Goal: Obtain resource: Download file/media

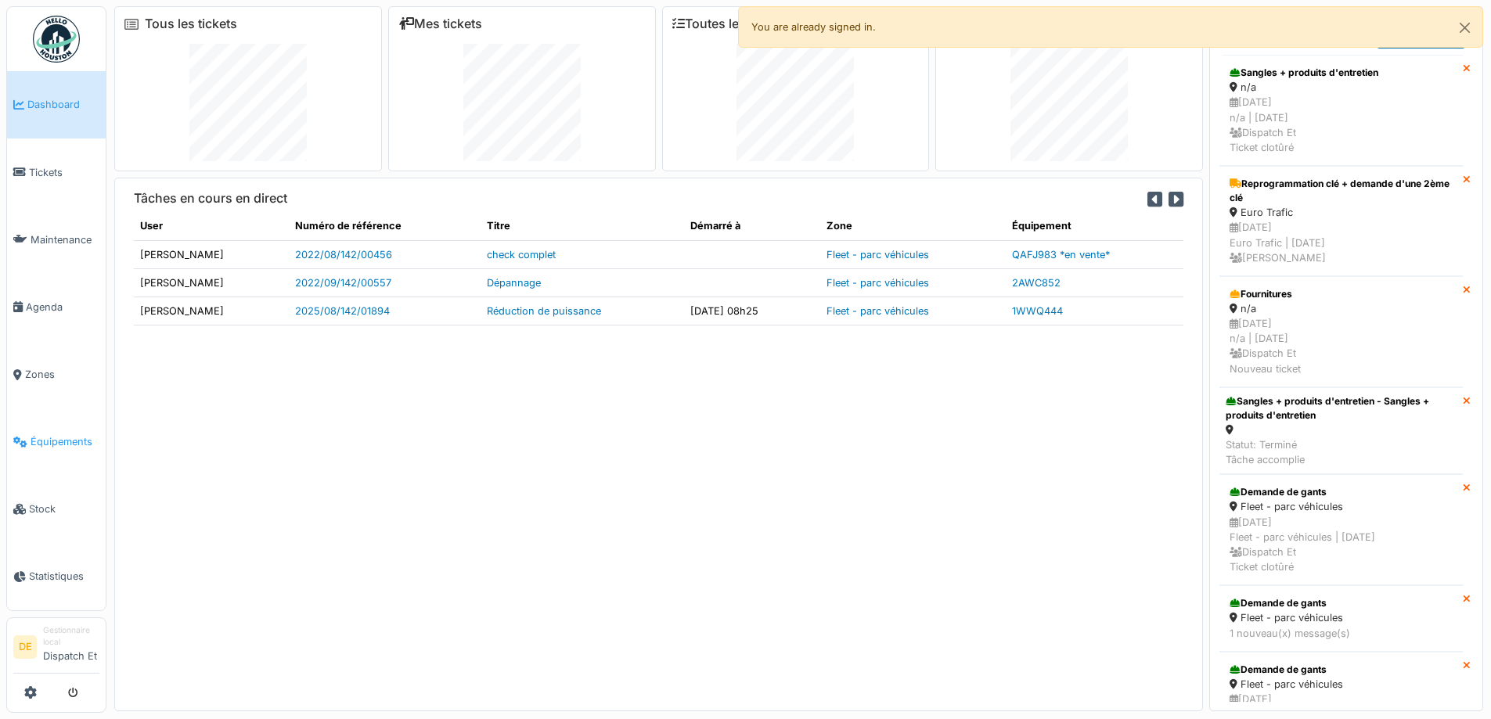
click at [39, 449] on span "Équipements" at bounding box center [65, 441] width 69 height 15
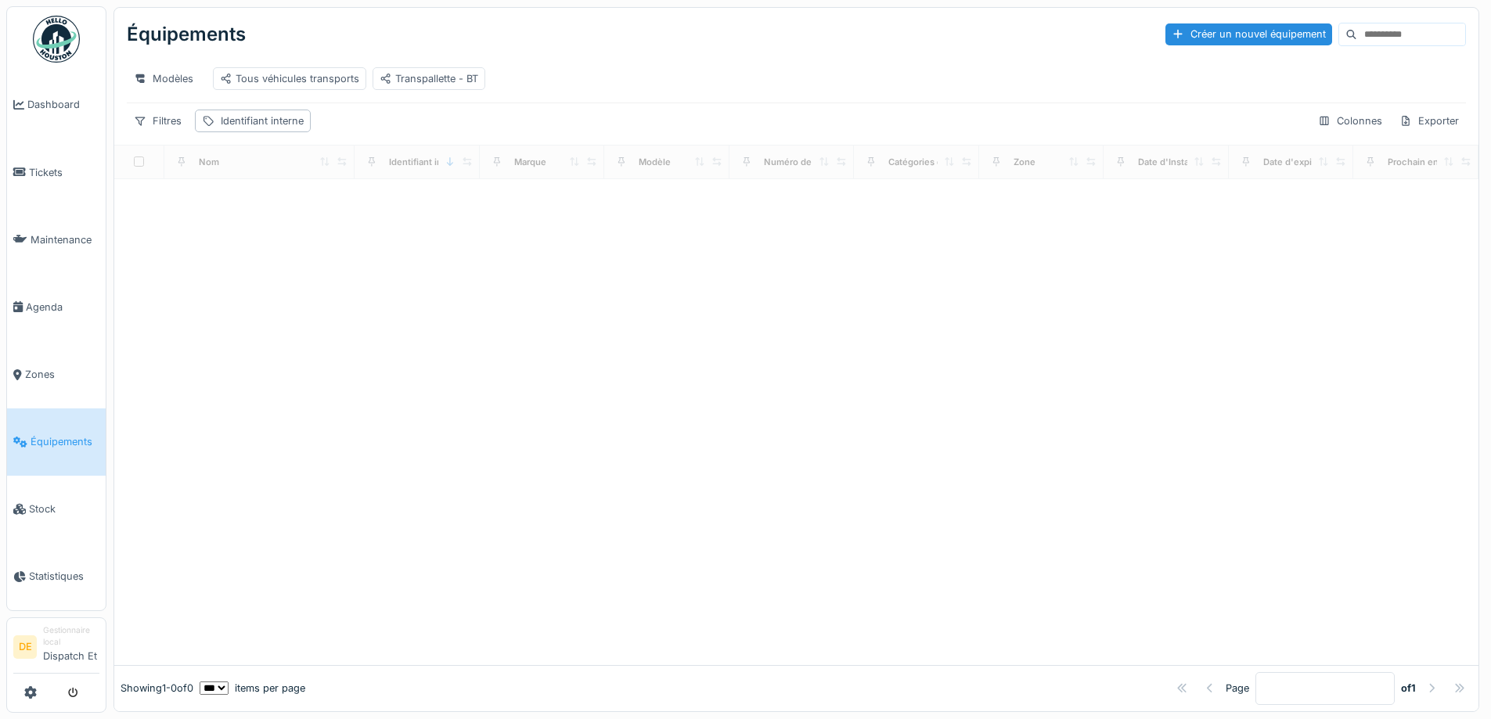
click at [1357, 39] on input at bounding box center [1411, 34] width 108 height 22
type input "*"
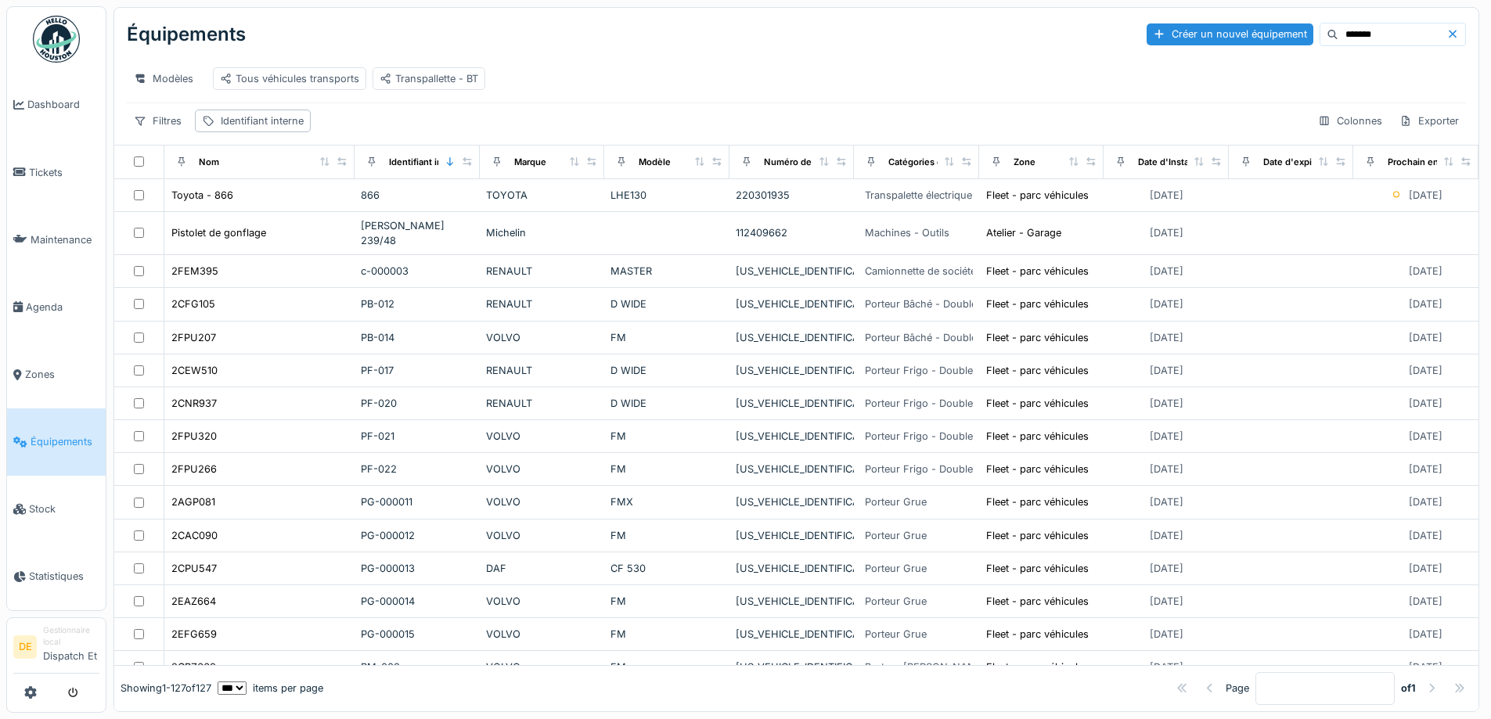
type input "*******"
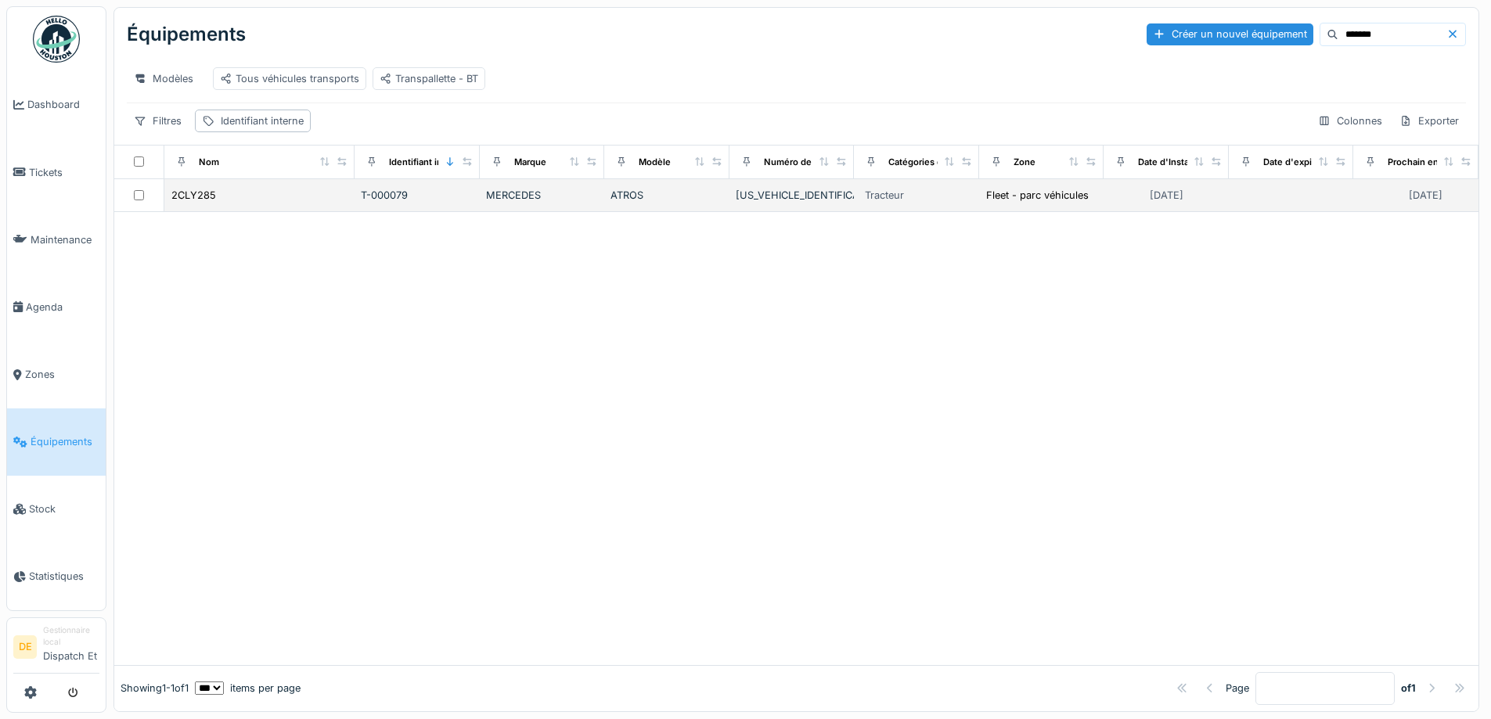
click at [666, 203] on div "ATROS" at bounding box center [666, 195] width 113 height 15
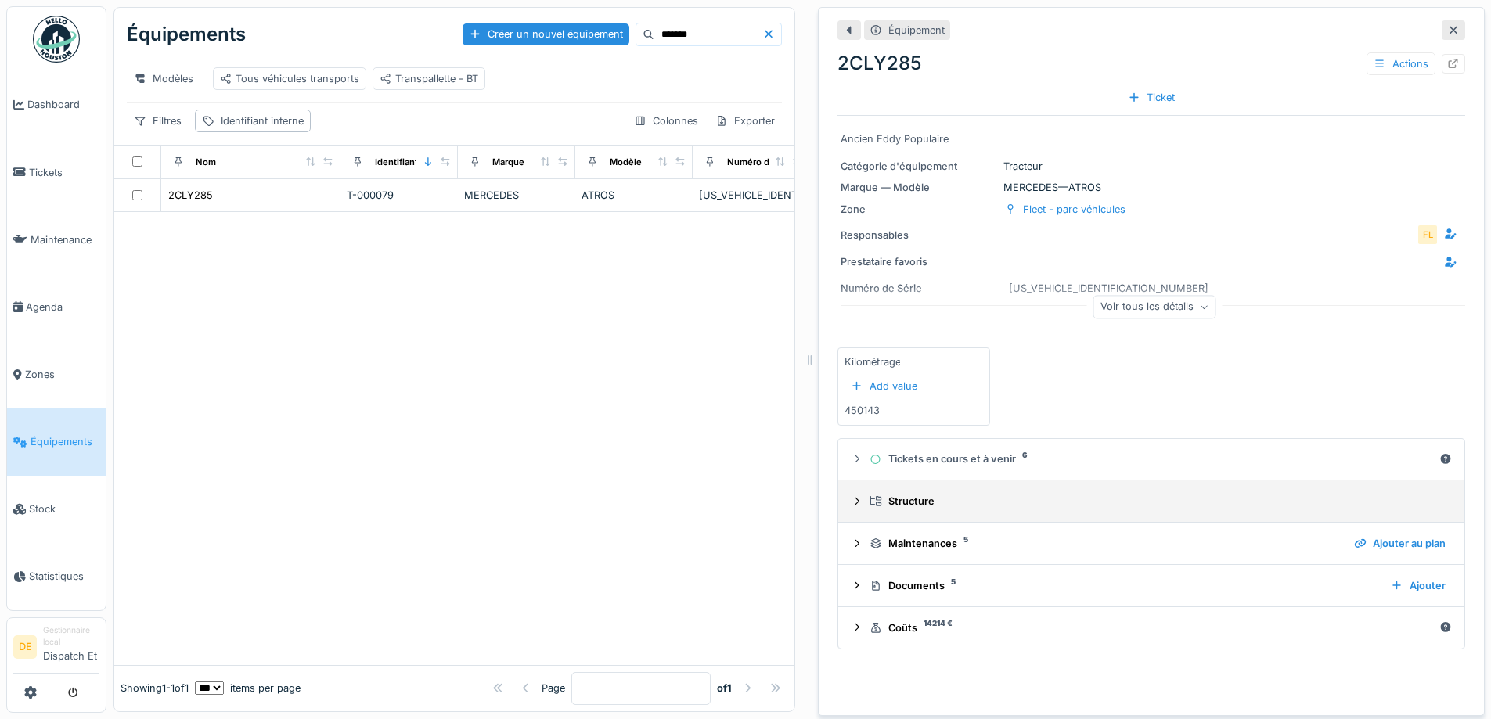
scroll to position [12, 0]
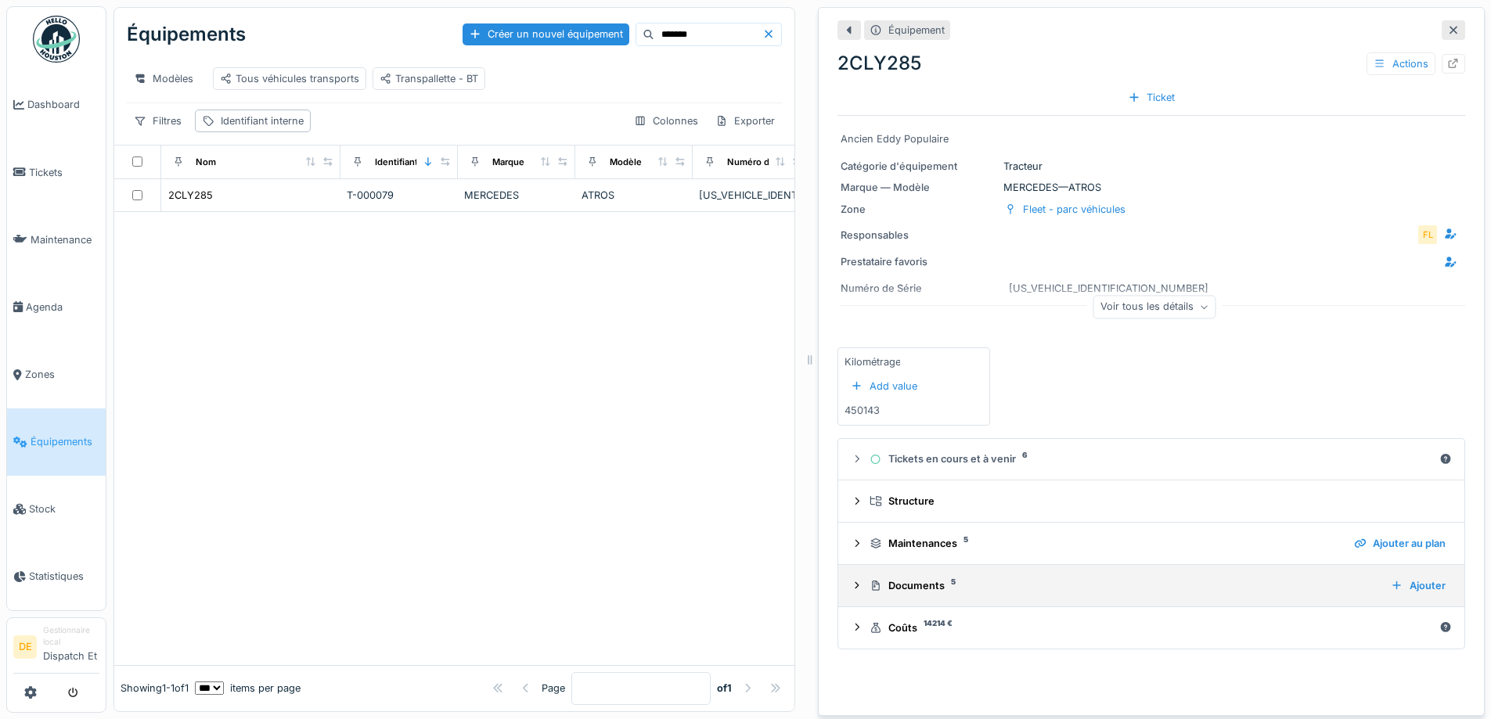
click at [881, 578] on div "Documents 5" at bounding box center [1123, 585] width 509 height 15
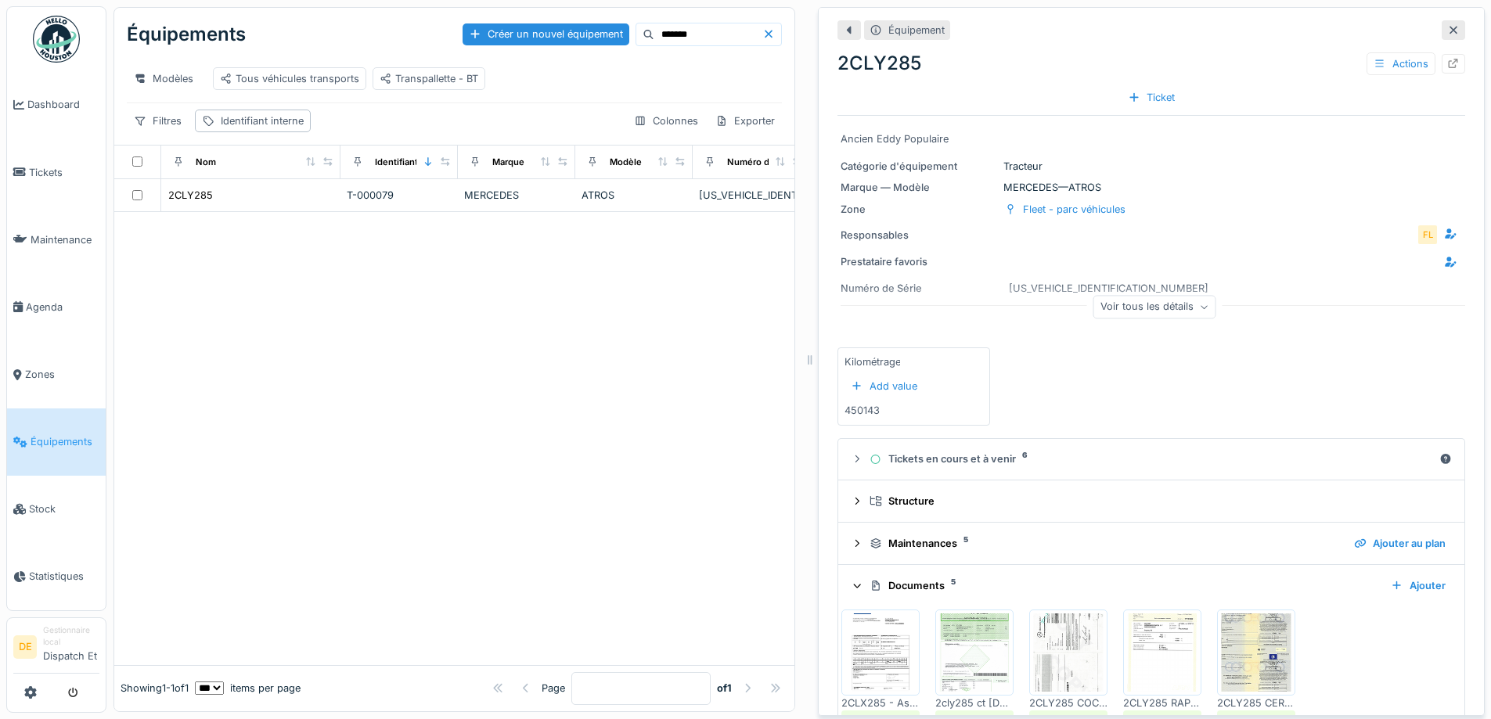
scroll to position [88, 0]
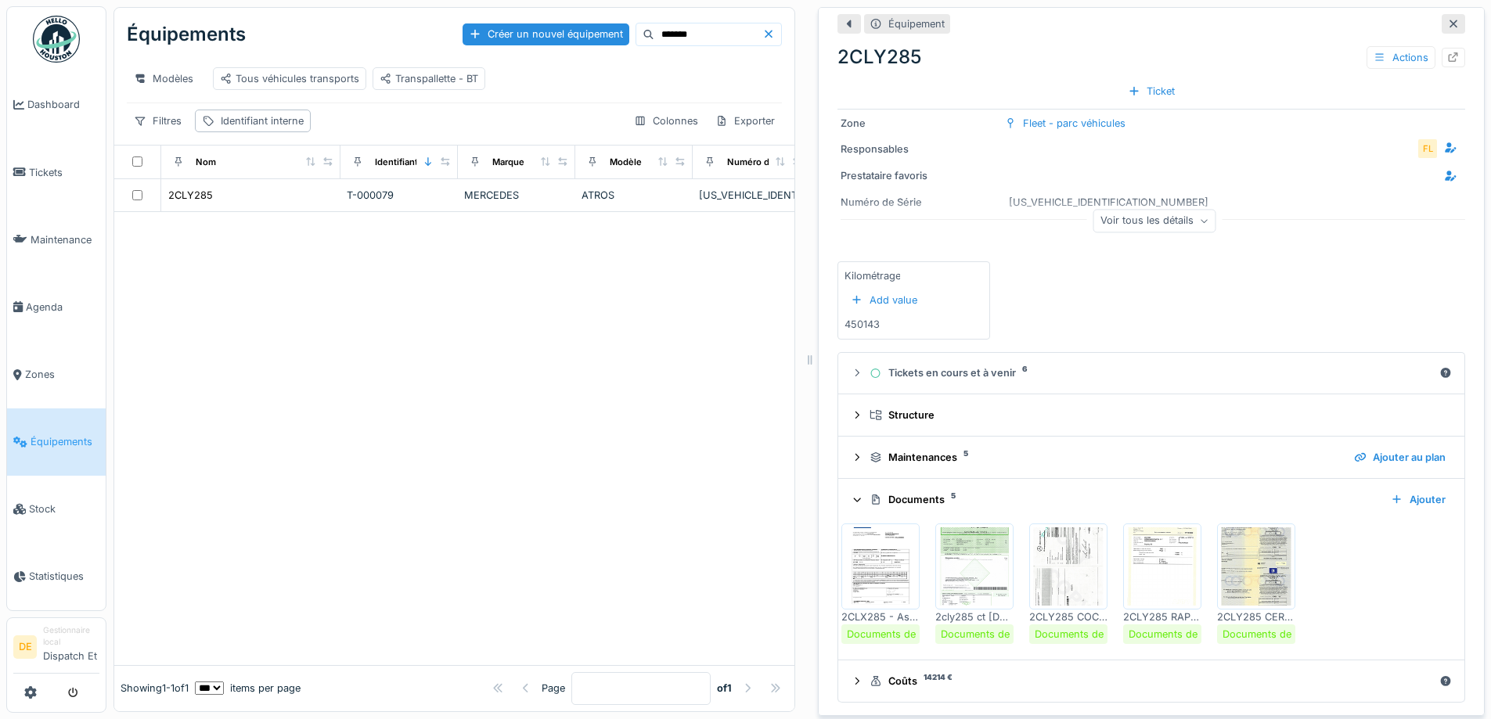
click at [875, 554] on img at bounding box center [880, 566] width 70 height 78
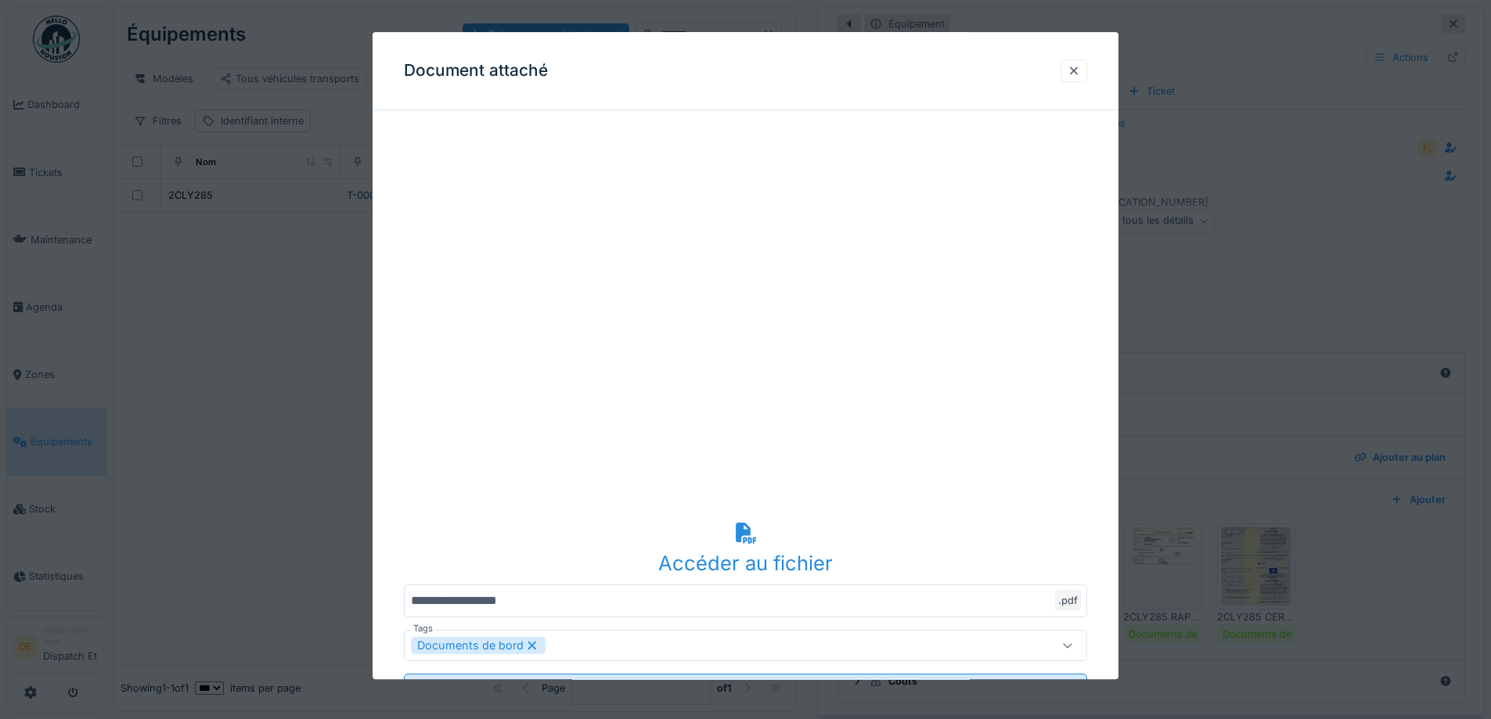
click at [759, 556] on div "Accéder au fichier" at bounding box center [745, 564] width 683 height 30
